Goal: Information Seeking & Learning: Stay updated

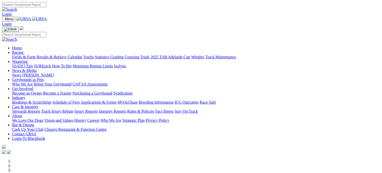
click at [25, 95] on link "Industry" at bounding box center [18, 97] width 13 height 4
click at [51, 100] on link "Bookings & Scratchings" at bounding box center [31, 102] width 39 height 4
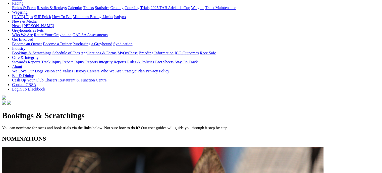
scroll to position [67, 0]
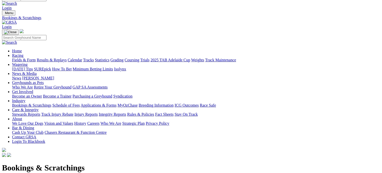
scroll to position [0, 0]
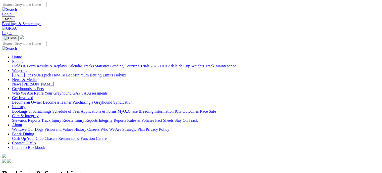
click at [23, 59] on link "Racing" at bounding box center [17, 61] width 11 height 4
click at [67, 64] on link "Results & Replays" at bounding box center [52, 66] width 30 height 4
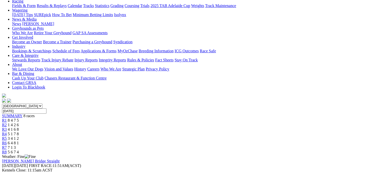
scroll to position [59, 0]
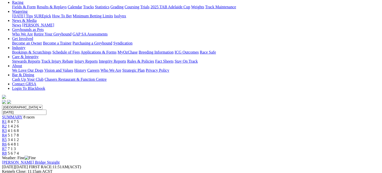
click at [7, 133] on link "R4" at bounding box center [4, 135] width 5 height 4
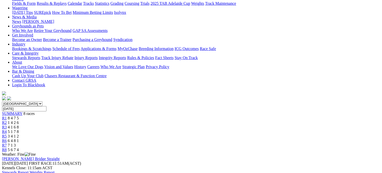
scroll to position [62, 0]
click at [217, 134] on div "R5 3 4 1 2" at bounding box center [191, 136] width 378 height 5
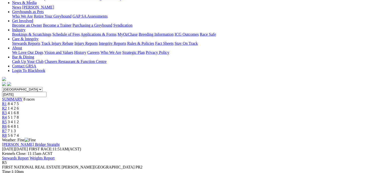
scroll to position [78, 0]
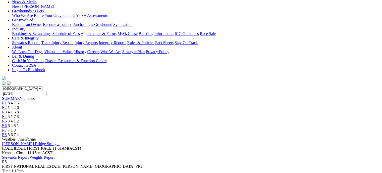
click at [278, 123] on div "R6 6 4 8 1" at bounding box center [191, 125] width 378 height 5
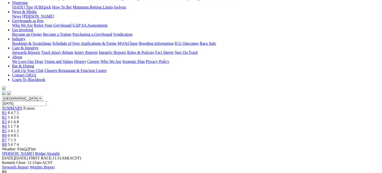
scroll to position [57, 0]
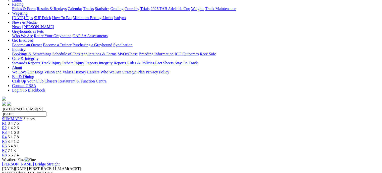
click at [7, 148] on link "R7" at bounding box center [4, 150] width 5 height 4
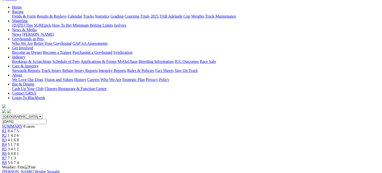
scroll to position [44, 0]
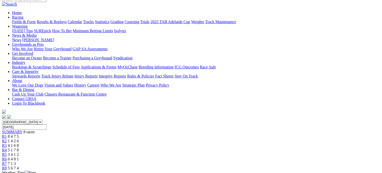
click at [7, 166] on link "R8" at bounding box center [4, 168] width 5 height 4
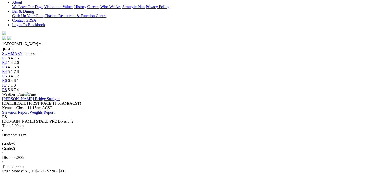
scroll to position [123, 0]
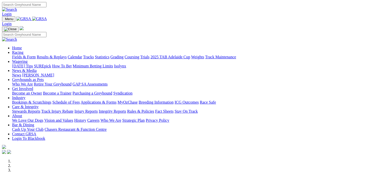
click at [51, 100] on link "Bookings & Scratchings" at bounding box center [31, 102] width 39 height 4
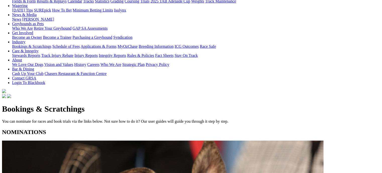
scroll to position [71, 0]
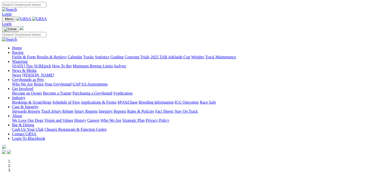
click at [66, 55] on link "Results & Replays" at bounding box center [52, 57] width 30 height 4
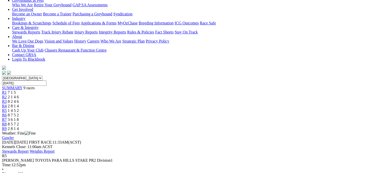
scroll to position [89, 0]
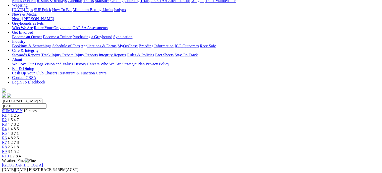
scroll to position [65, 0]
click at [118, 118] on div "R2 1 5 4 7" at bounding box center [191, 120] width 378 height 5
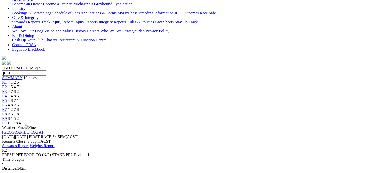
scroll to position [99, 0]
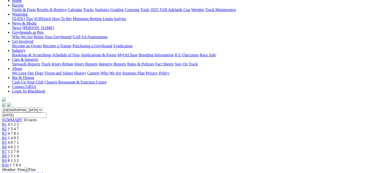
scroll to position [56, 0]
click at [19, 123] on span "4 1 2 5" at bounding box center [13, 125] width 11 height 4
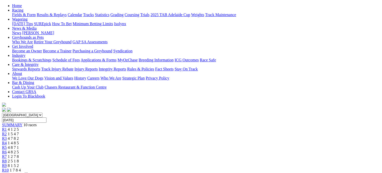
scroll to position [50, 0]
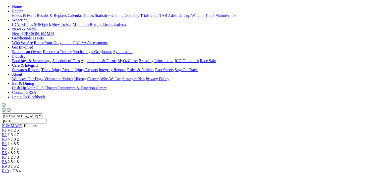
click at [7, 137] on link "R3" at bounding box center [4, 139] width 5 height 4
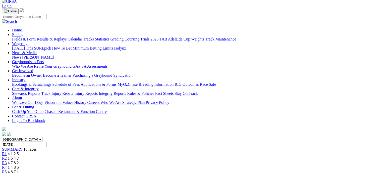
click at [207, 169] on div "R5 4 8 7 1" at bounding box center [191, 171] width 378 height 5
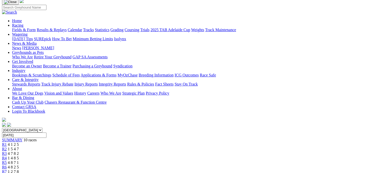
scroll to position [38, 0]
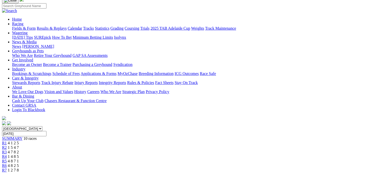
click at [7, 163] on link "R6" at bounding box center [4, 165] width 5 height 4
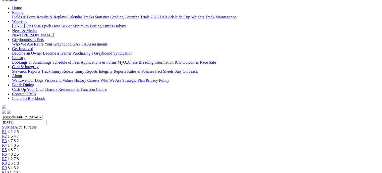
scroll to position [50, 0]
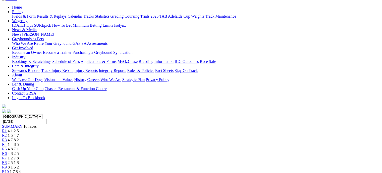
click at [7, 156] on link "R7" at bounding box center [4, 158] width 5 height 4
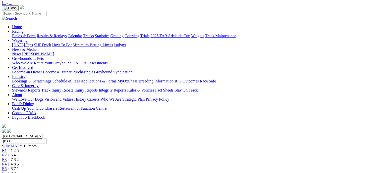
scroll to position [32, 0]
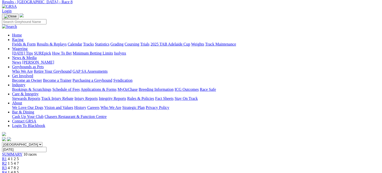
scroll to position [32, 0]
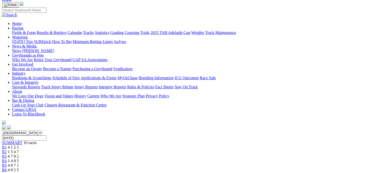
scroll to position [37, 0]
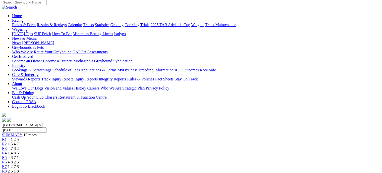
scroll to position [43, 0]
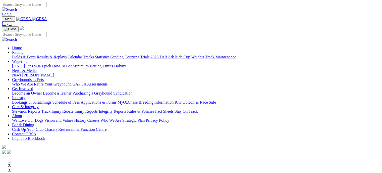
click at [25, 55] on link "Fields & Form" at bounding box center [24, 57] width 24 height 4
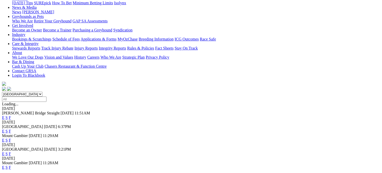
scroll to position [72, 0]
click at [11, 151] on link "F" at bounding box center [10, 153] width 2 height 4
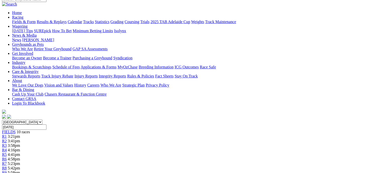
scroll to position [43, 0]
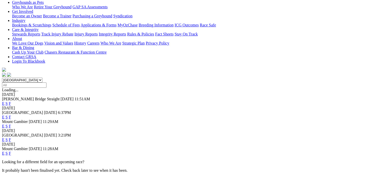
scroll to position [87, 0]
click at [11, 114] on link "F" at bounding box center [10, 116] width 2 height 4
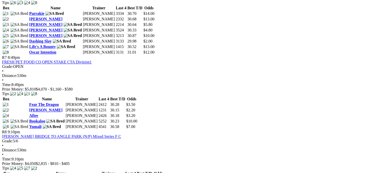
scroll to position [750, 0]
